Goal: Task Accomplishment & Management: Manage account settings

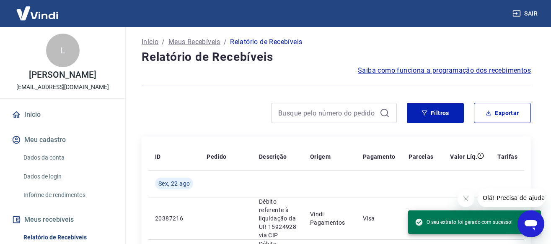
scroll to position [18, 0]
click at [428, 113] on button "Filtros" at bounding box center [435, 113] width 57 height 20
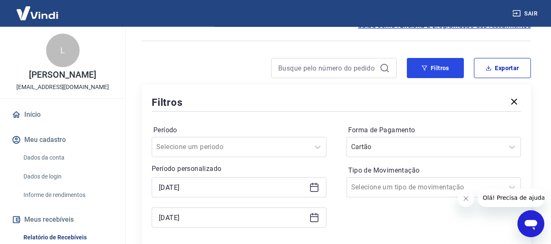
scroll to position [137, 0]
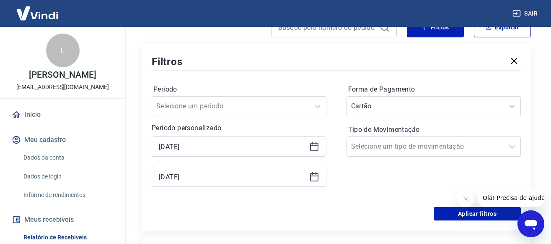
click at [313, 143] on icon at bounding box center [314, 146] width 8 height 8
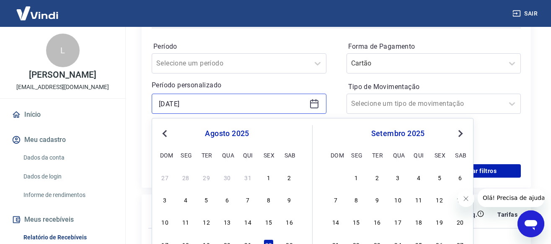
scroll to position [222, 0]
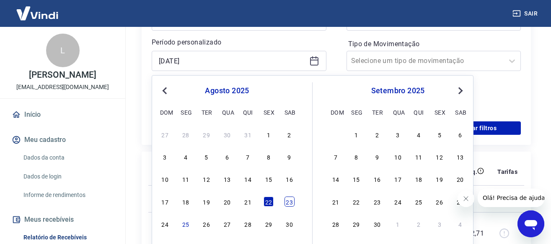
click at [292, 202] on div "23" at bounding box center [290, 201] width 10 height 10
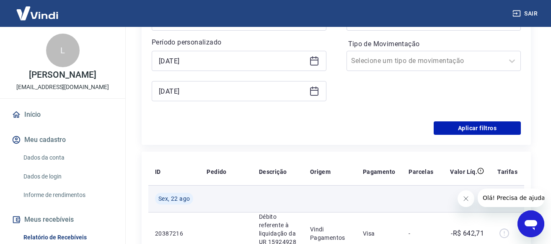
type input "[DATE]"
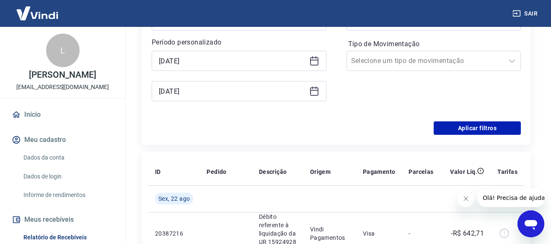
click at [312, 91] on icon at bounding box center [314, 91] width 10 height 10
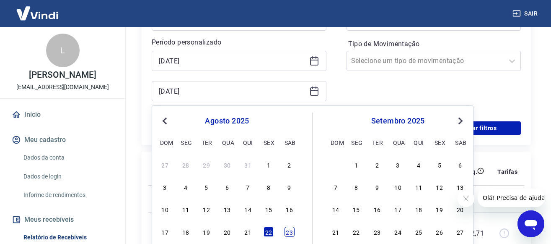
click at [290, 233] on div "23" at bounding box center [290, 231] width 10 height 10
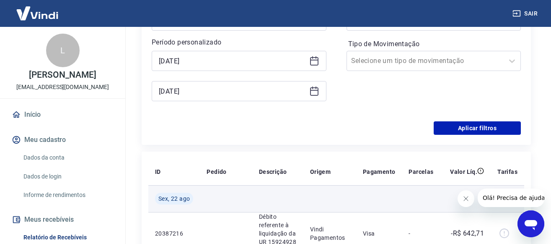
type input "[DATE]"
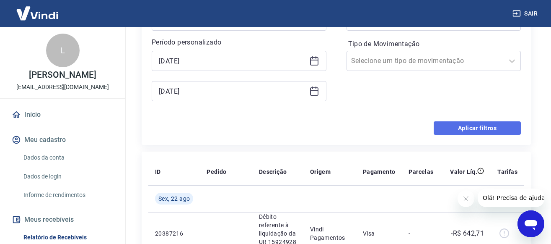
click at [491, 130] on button "Aplicar filtros" at bounding box center [477, 127] width 87 height 13
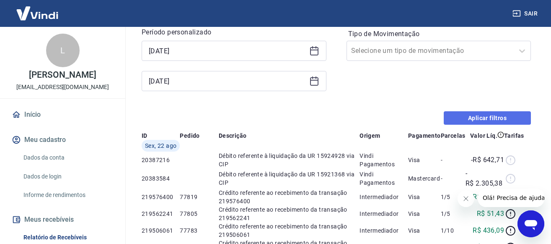
scroll to position [51, 0]
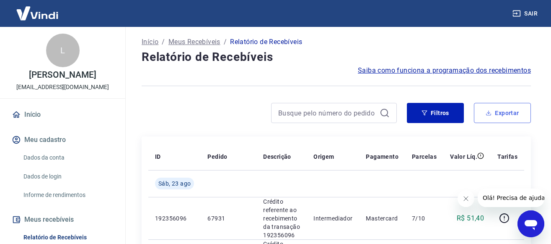
click at [514, 109] on button "Exportar" at bounding box center [502, 113] width 57 height 20
type input "[DATE]"
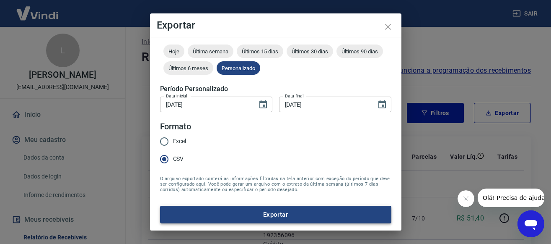
click at [299, 215] on button "Exportar" at bounding box center [275, 214] width 231 height 18
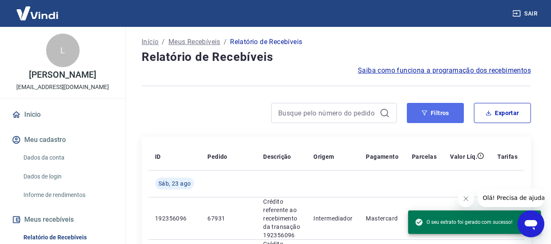
click at [436, 118] on button "Filtros" at bounding box center [435, 113] width 57 height 20
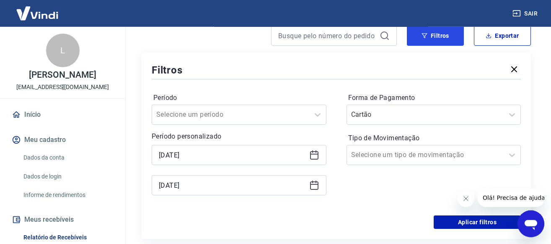
scroll to position [137, 0]
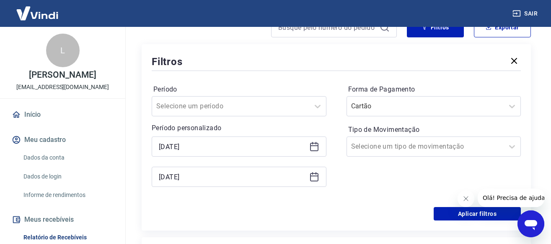
click at [317, 148] on icon at bounding box center [314, 146] width 10 height 10
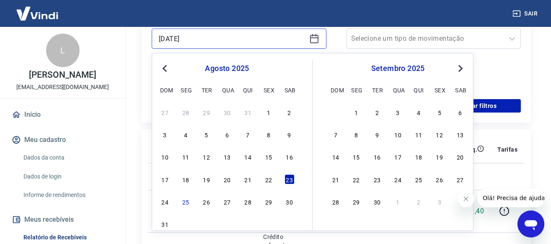
scroll to position [265, 0]
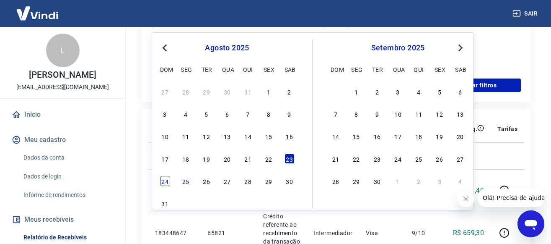
click at [168, 181] on div "24" at bounding box center [165, 181] width 10 height 10
type input "[DATE]"
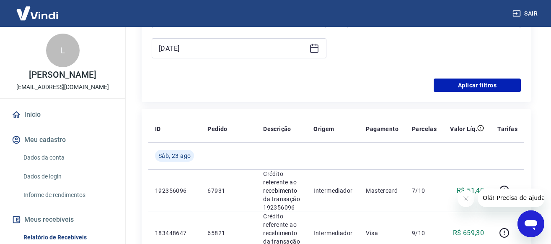
click at [316, 48] on icon at bounding box center [314, 48] width 10 height 10
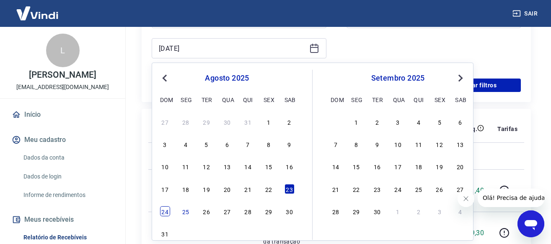
click at [161, 209] on div "24" at bounding box center [165, 211] width 10 height 10
type input "[DATE]"
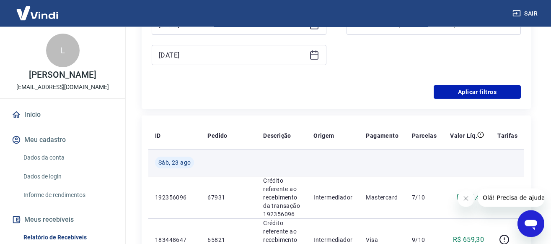
scroll to position [179, 0]
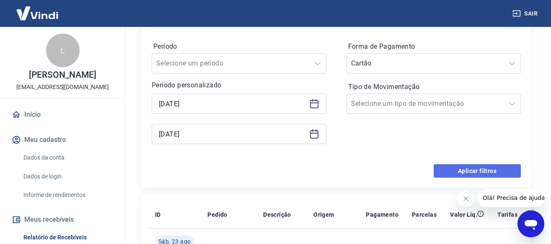
click at [494, 166] on button "Aplicar filtros" at bounding box center [477, 170] width 87 height 13
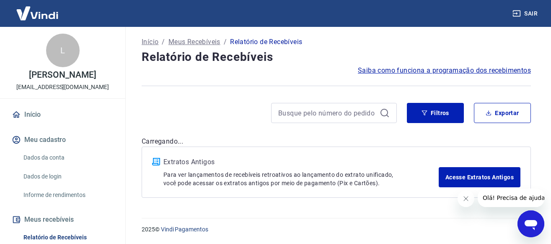
scroll to position [51, 0]
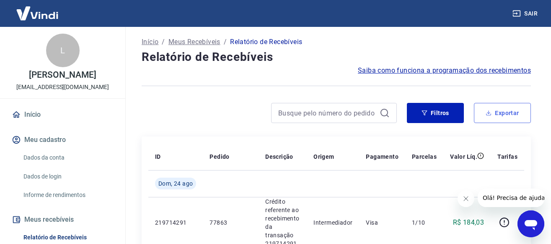
click at [512, 106] on button "Exportar" at bounding box center [502, 113] width 57 height 20
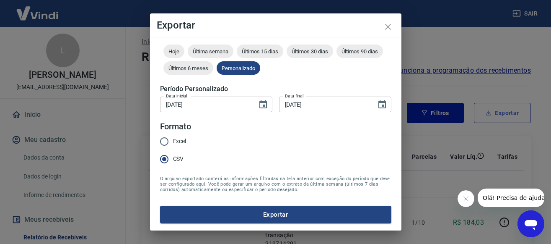
type input "[DATE]"
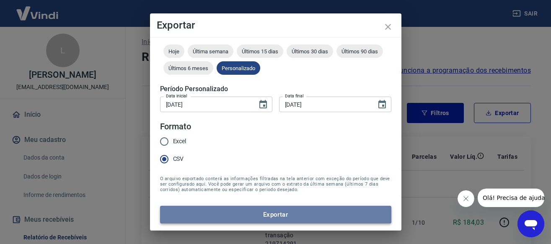
click at [254, 212] on button "Exportar" at bounding box center [275, 214] width 231 height 18
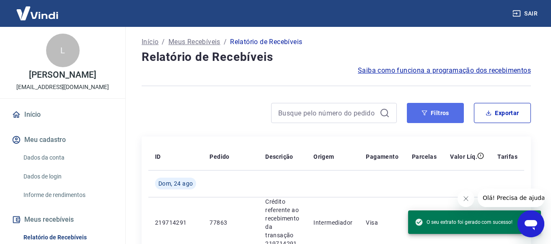
click at [441, 111] on button "Filtros" at bounding box center [435, 113] width 57 height 20
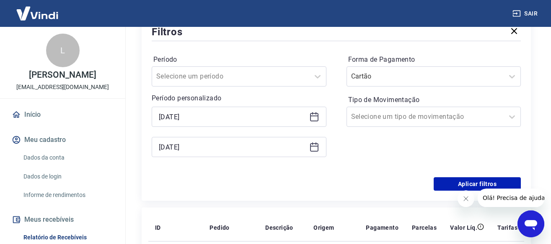
scroll to position [179, 0]
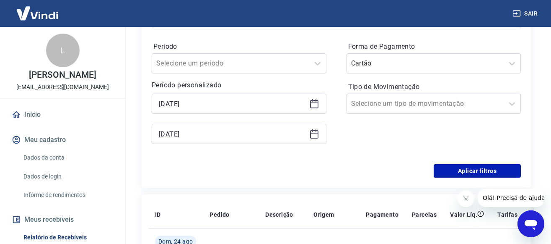
click at [314, 106] on icon at bounding box center [314, 103] width 10 height 10
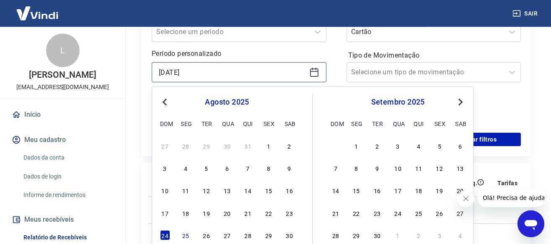
scroll to position [222, 0]
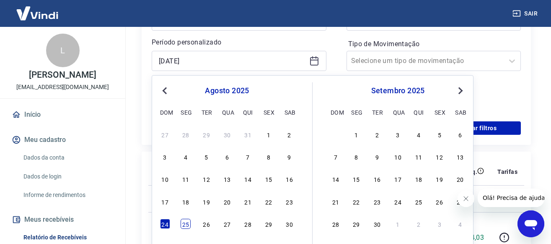
click at [184, 225] on div "25" at bounding box center [186, 223] width 10 height 10
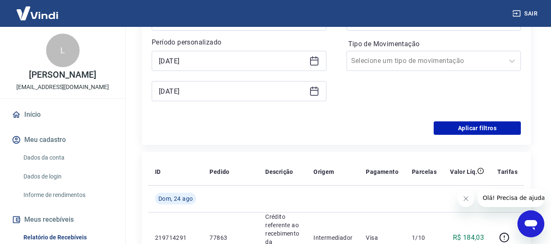
type input "[DATE]"
click at [315, 92] on icon at bounding box center [314, 91] width 10 height 10
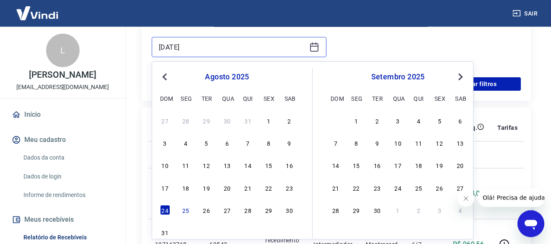
scroll to position [308, 0]
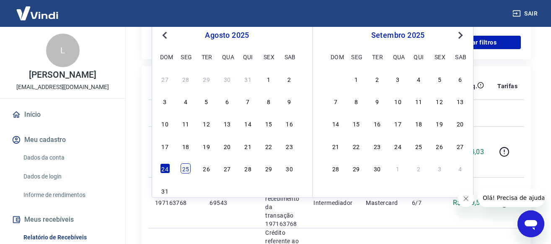
click at [189, 170] on div "25" at bounding box center [186, 168] width 10 height 10
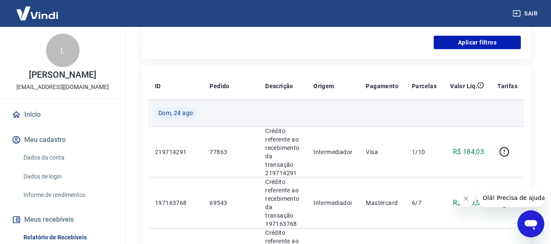
type input "[DATE]"
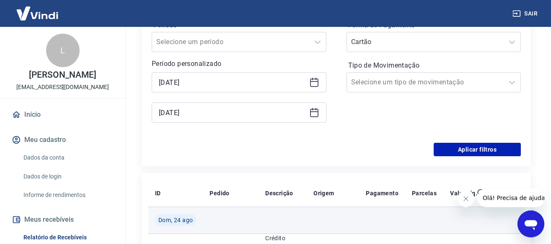
scroll to position [179, 0]
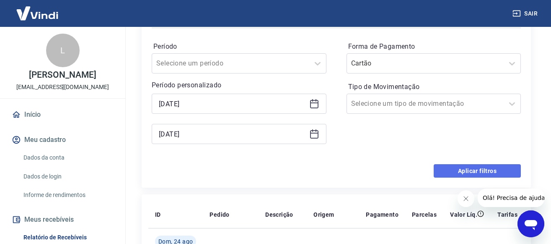
click at [482, 170] on button "Aplicar filtros" at bounding box center [477, 170] width 87 height 13
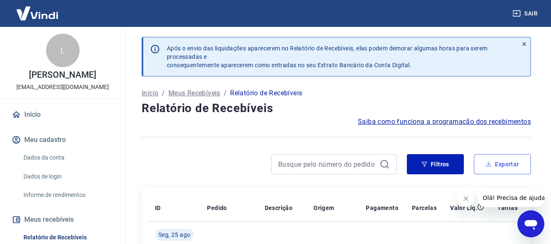
click at [508, 163] on button "Exportar" at bounding box center [502, 164] width 57 height 20
type input "[DATE]"
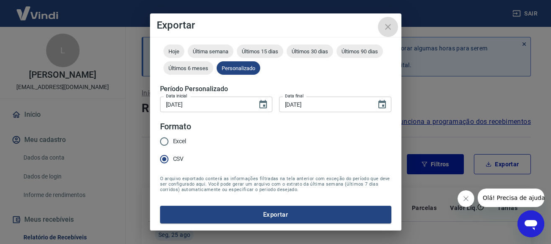
click at [392, 27] on icon "close" at bounding box center [388, 27] width 10 height 10
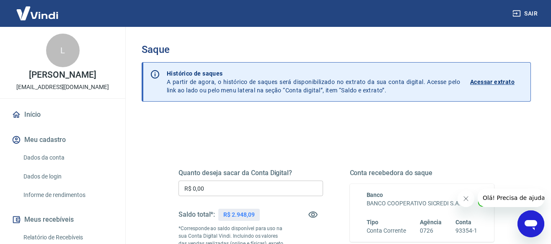
click at [257, 184] on input "R$ 0,00" at bounding box center [251, 188] width 145 height 16
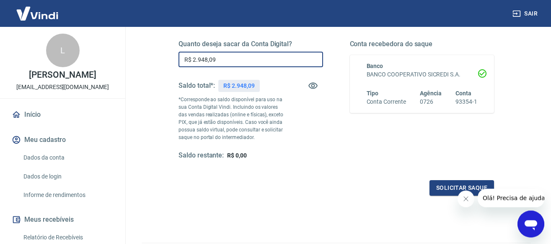
scroll to position [179, 0]
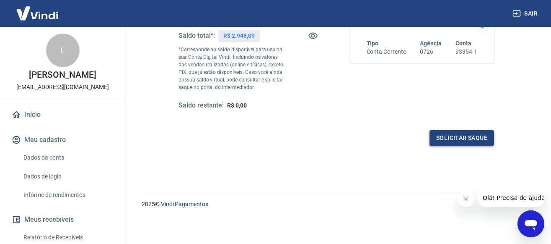
type input "R$ 2.948,09"
click at [468, 140] on button "Solicitar saque" at bounding box center [462, 138] width 65 height 16
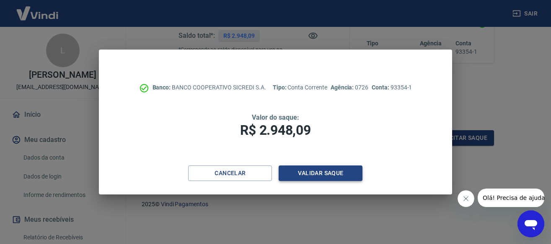
click at [323, 171] on button "Validar saque" at bounding box center [321, 173] width 84 height 16
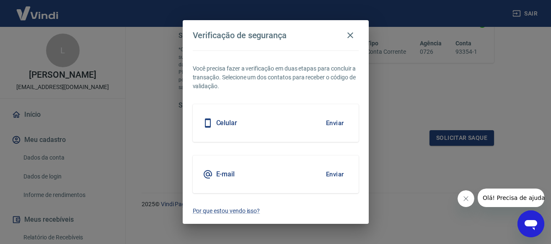
click at [343, 122] on button "Enviar" at bounding box center [334, 123] width 27 height 18
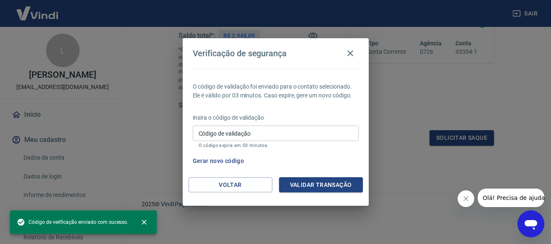
click at [334, 122] on p "Insira o código de validação" at bounding box center [276, 117] width 166 height 9
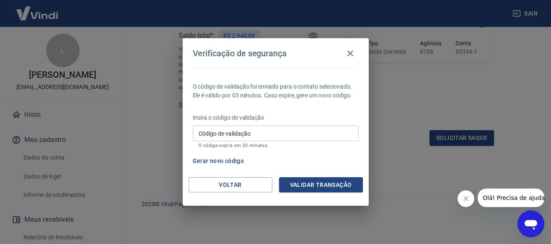
click at [279, 129] on input "Código de validação" at bounding box center [276, 133] width 166 height 16
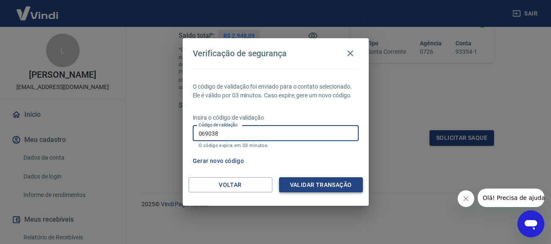
click at [316, 187] on button "Validar transação" at bounding box center [321, 185] width 84 height 16
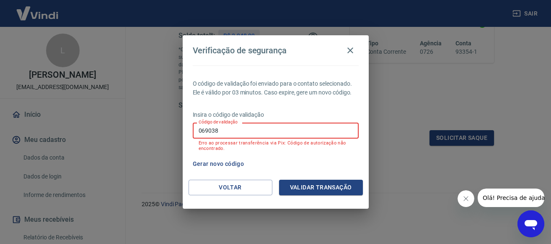
click at [256, 127] on input "069038" at bounding box center [276, 130] width 166 height 16
type input "0"
type input "772984"
click at [321, 183] on button "Validar transação" at bounding box center [321, 187] width 84 height 16
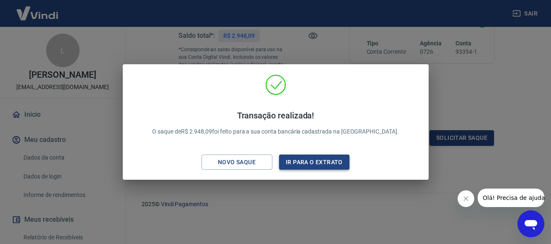
click at [317, 161] on button "Ir para o extrato" at bounding box center [314, 162] width 71 height 16
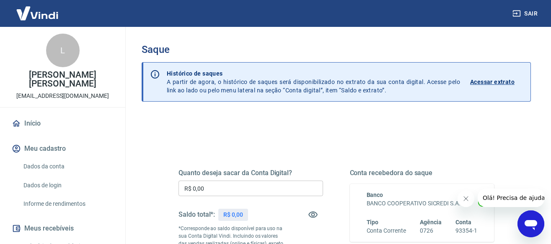
click at [497, 80] on p "Acessar extrato" at bounding box center [492, 82] width 44 height 8
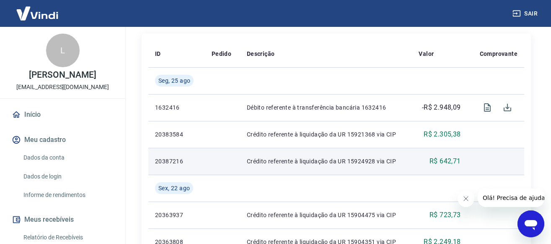
scroll to position [214, 0]
